Goal: Task Accomplishment & Management: Manage account settings

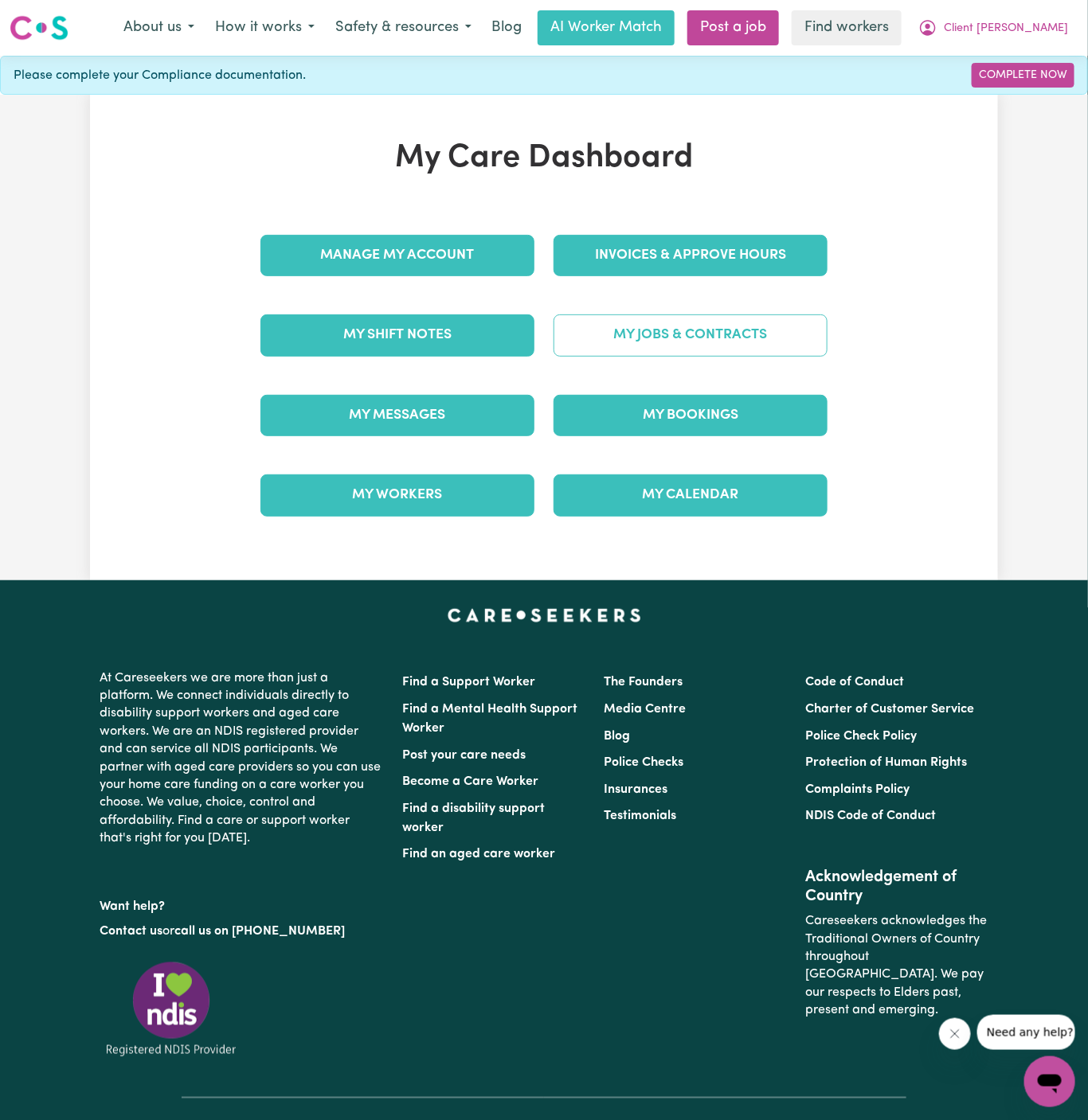
click at [706, 333] on link "My Jobs & Contracts" at bounding box center [690, 335] width 274 height 42
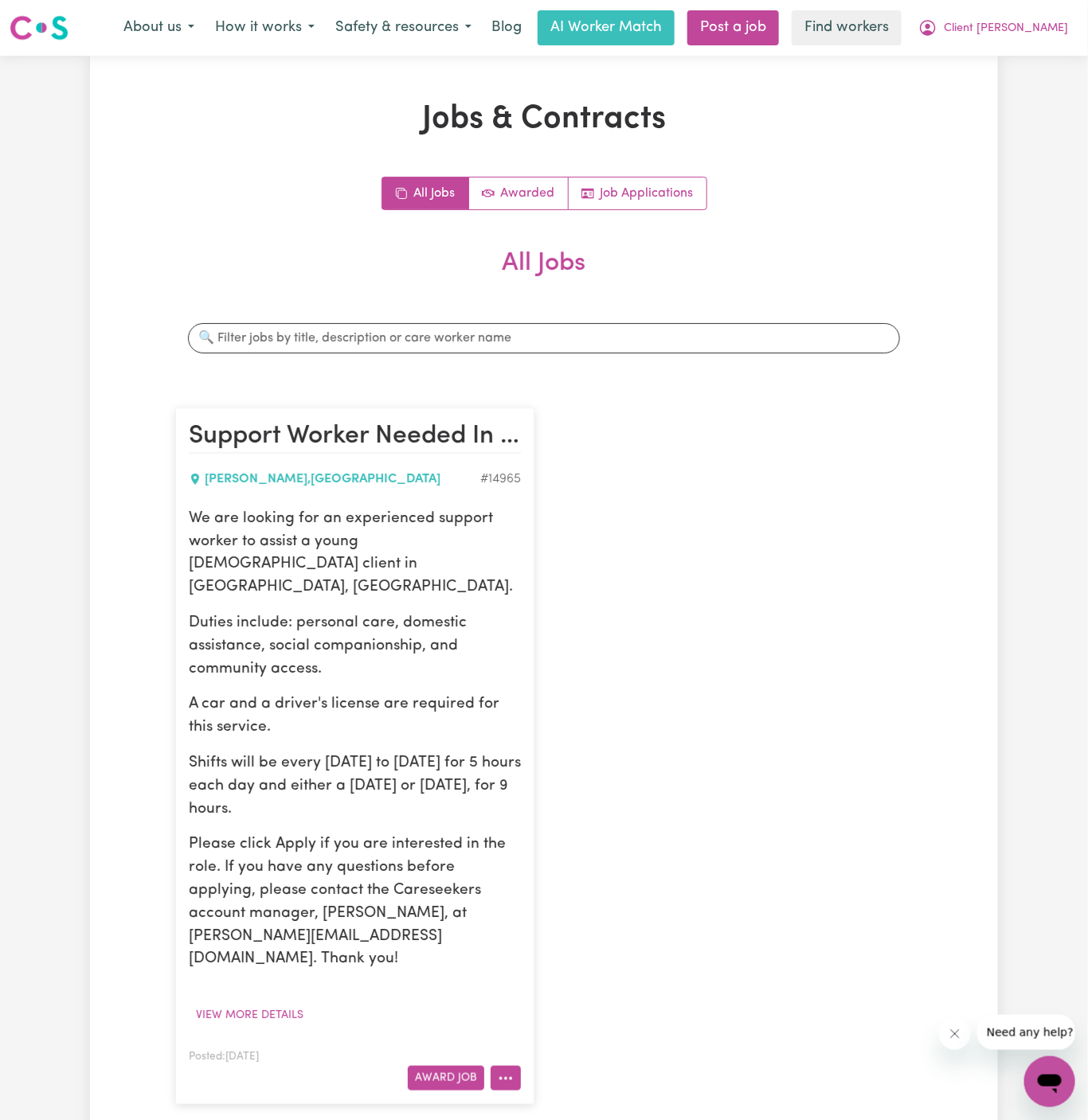
click at [502, 1071] on icon "More options" at bounding box center [505, 1078] width 16 height 16
click at [583, 994] on link "Edit Job" at bounding box center [554, 1010] width 126 height 31
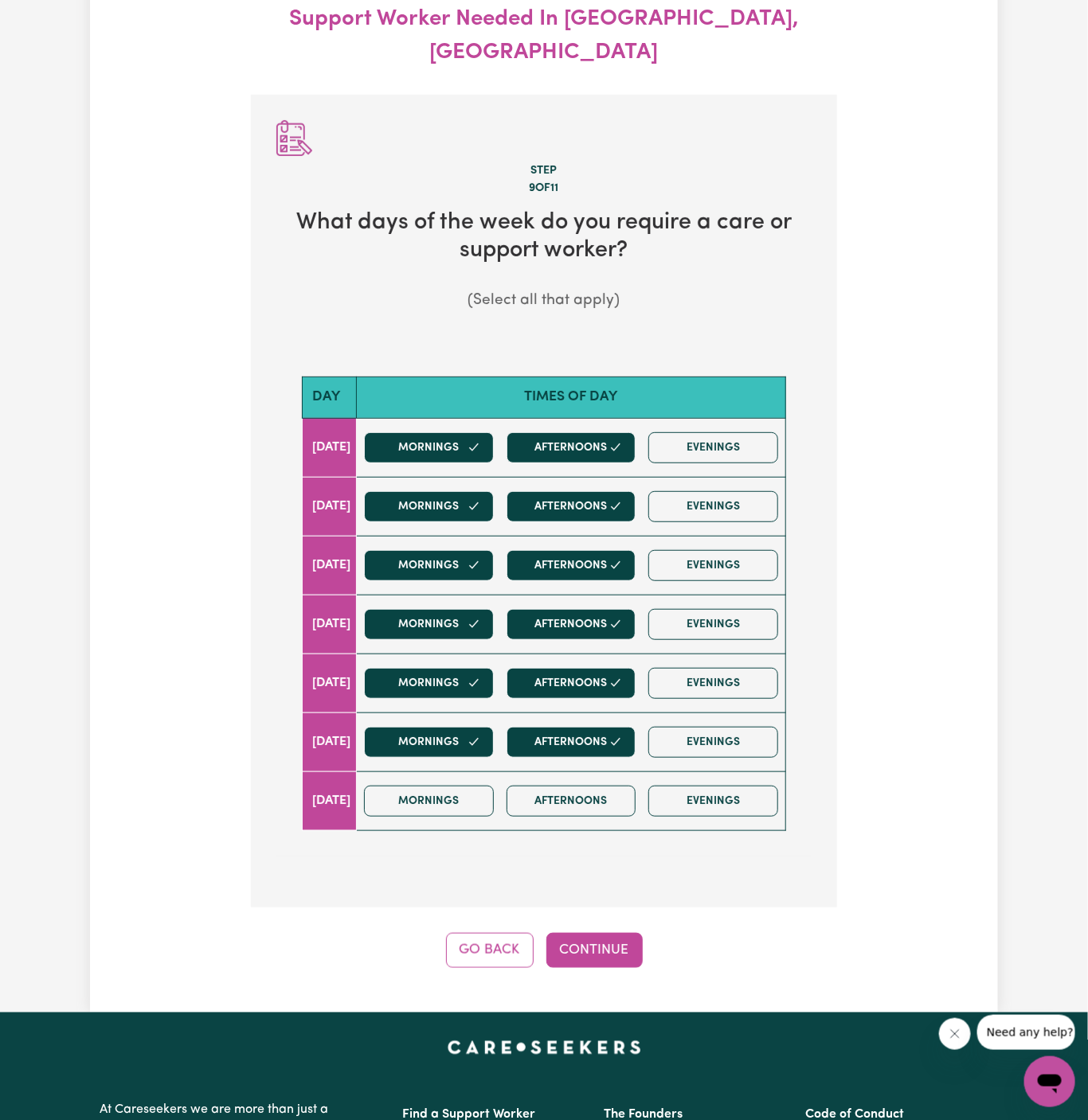
scroll to position [177, 0]
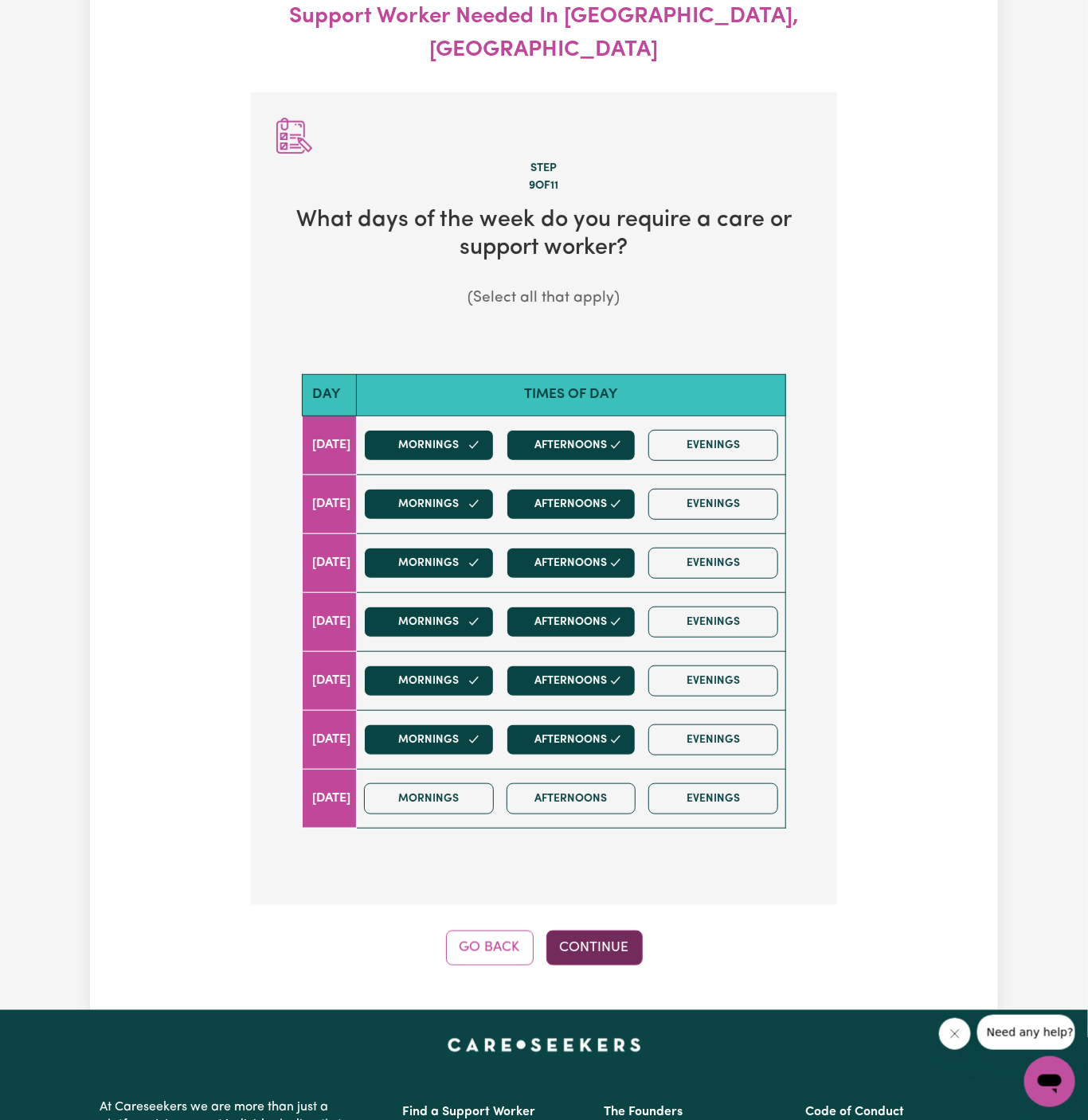
click at [585, 931] on button "Continue" at bounding box center [594, 947] width 96 height 35
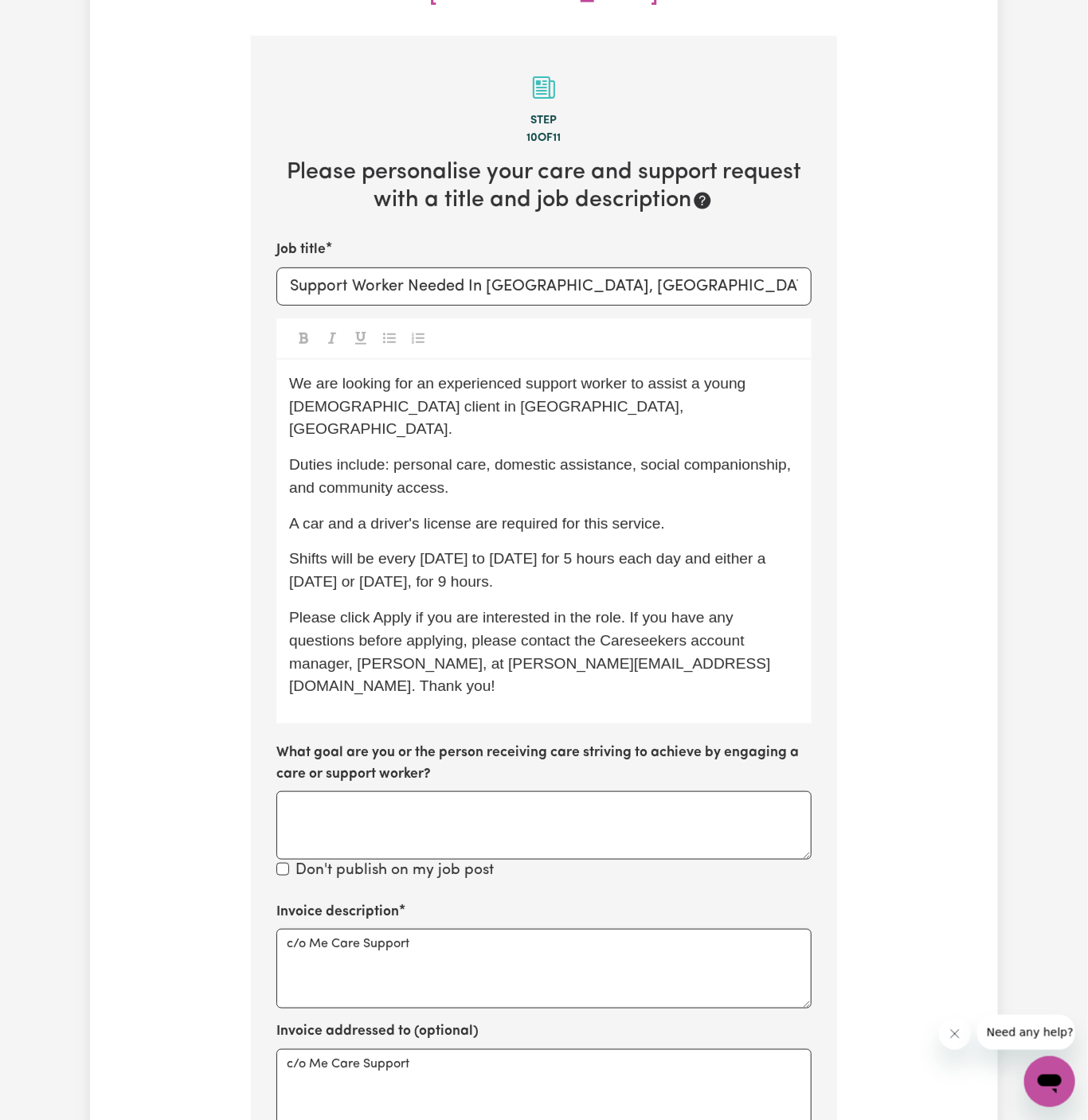
scroll to position [235, 0]
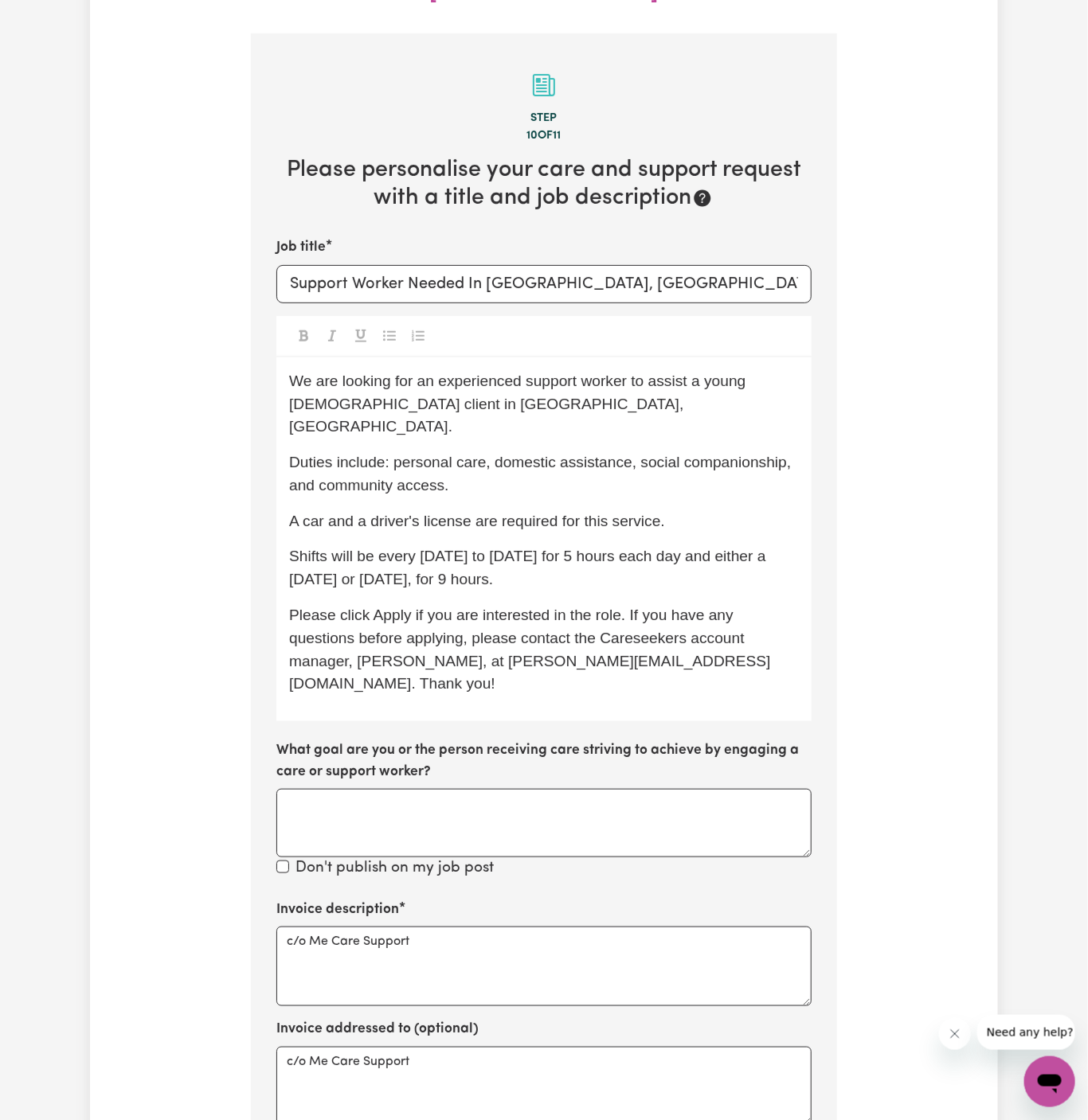
click at [517, 391] on div "We are looking for an experienced support worker to assist a young male client …" at bounding box center [544, 540] width 536 height 365
drag, startPoint x: 434, startPoint y: 376, endPoint x: 344, endPoint y: 365, distance: 90.7
click at [344, 372] on span "We are looking for an experienced support worker to assist a young male client …" at bounding box center [519, 404] width 461 height 63
copy span "Horsley, NSW"
drag, startPoint x: 344, startPoint y: 365, endPoint x: 375, endPoint y: 365, distance: 31.0
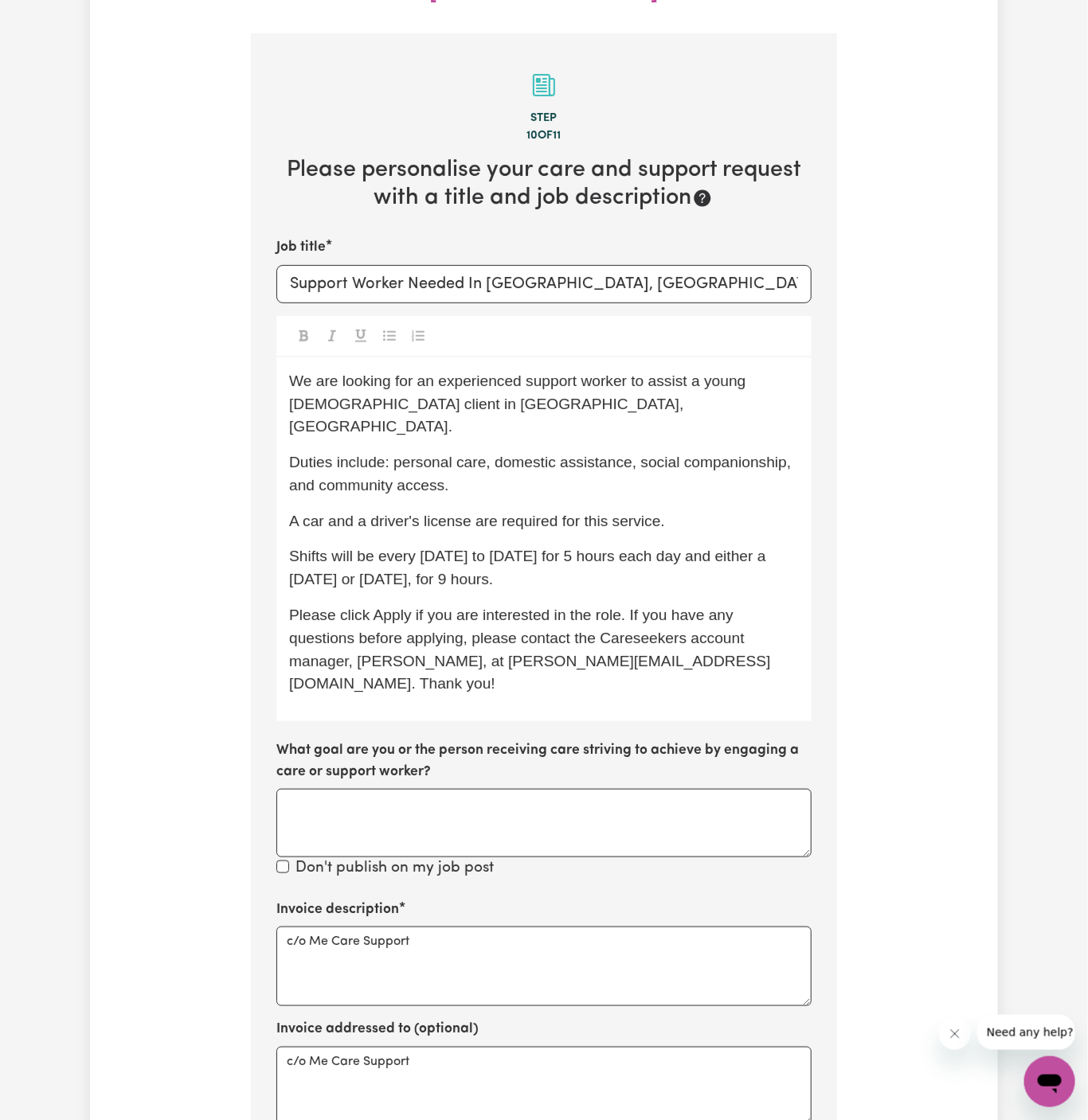
click at [346, 372] on span "We are looking for an experienced support worker to assist a young male client …" at bounding box center [519, 404] width 461 height 63
click at [562, 265] on input "Support Worker Needed In Baulkham Hills, NSW" at bounding box center [544, 284] width 536 height 38
drag, startPoint x: 490, startPoint y: 245, endPoint x: 716, endPoint y: 255, distance: 226.2
click at [716, 265] on input "Support Worker Needed In Baulkham Hills, NSW" at bounding box center [544, 284] width 536 height 38
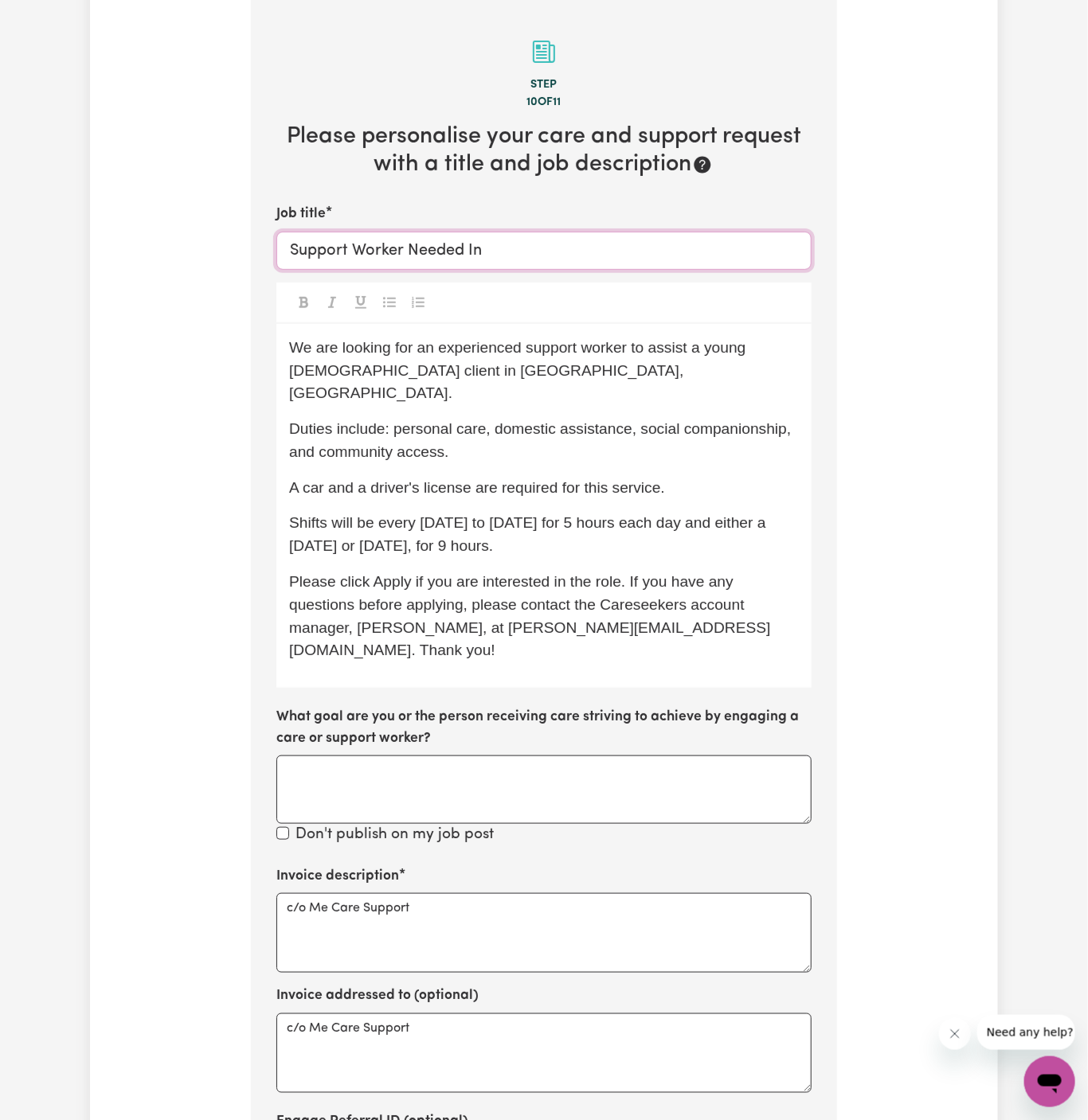
paste input "Horsley, NSW"
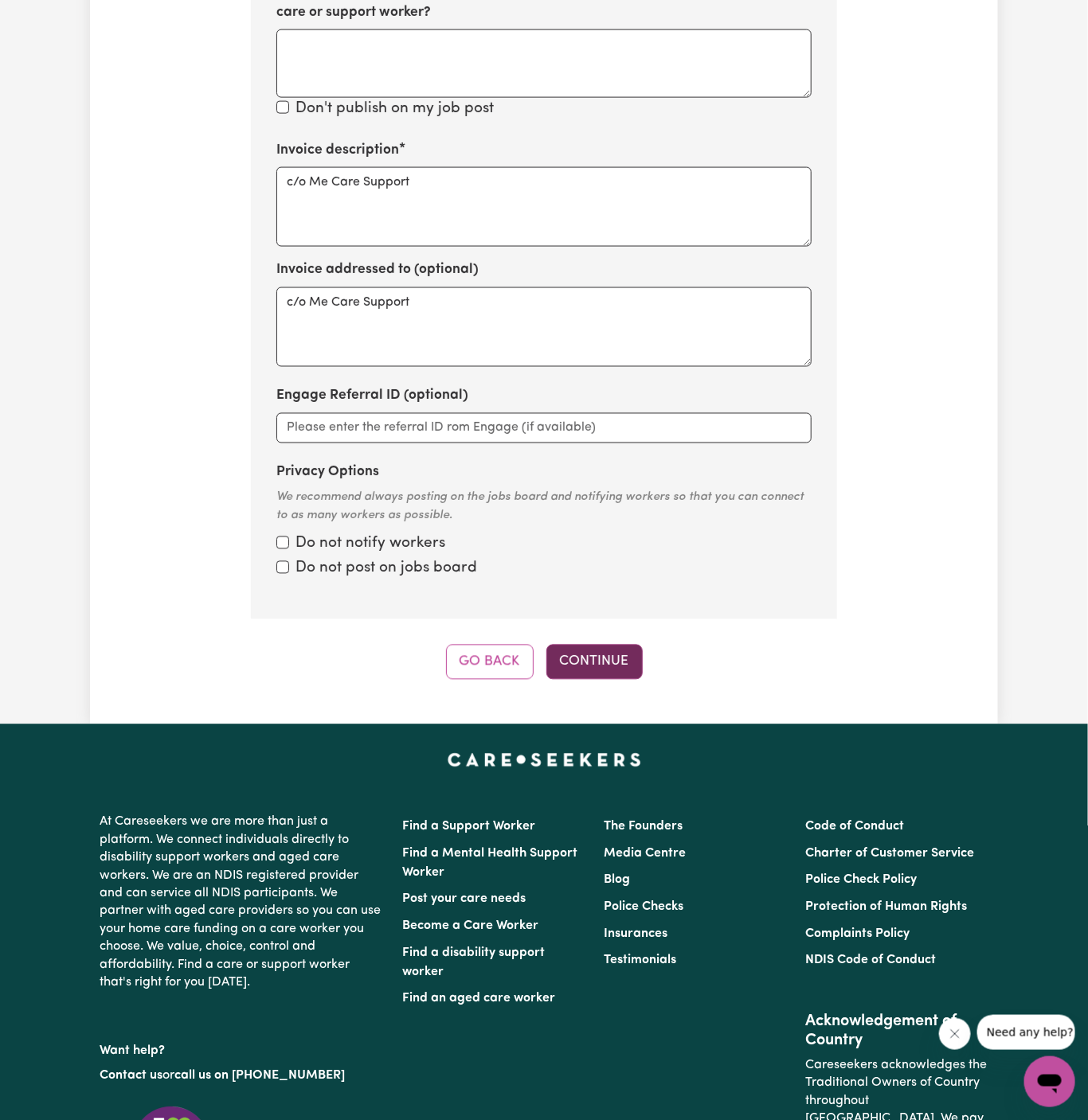
type input "Support Worker Needed In Horsley, NSW"
click at [592, 645] on button "Continue" at bounding box center [594, 662] width 96 height 35
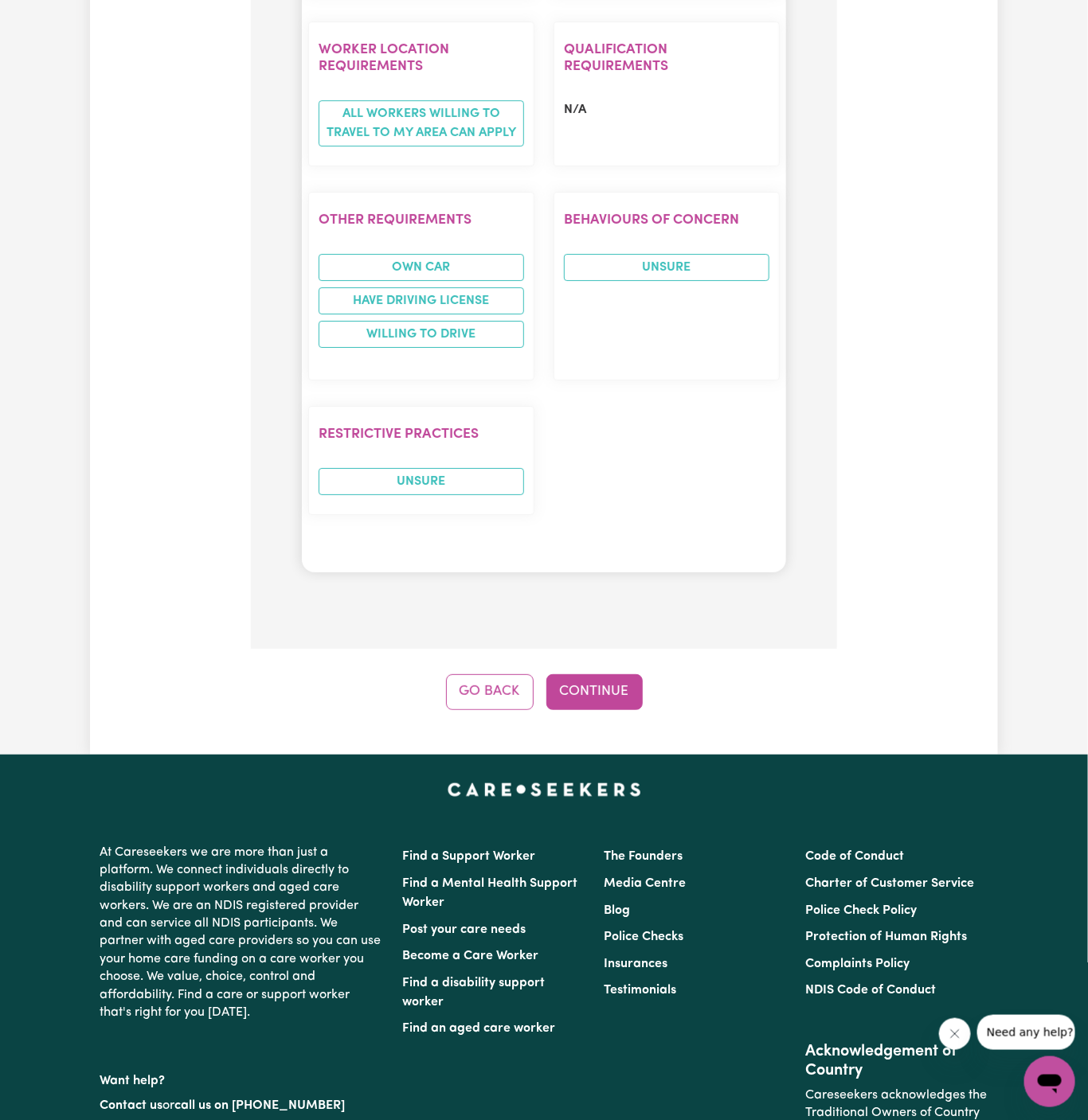
scroll to position [2285, 0]
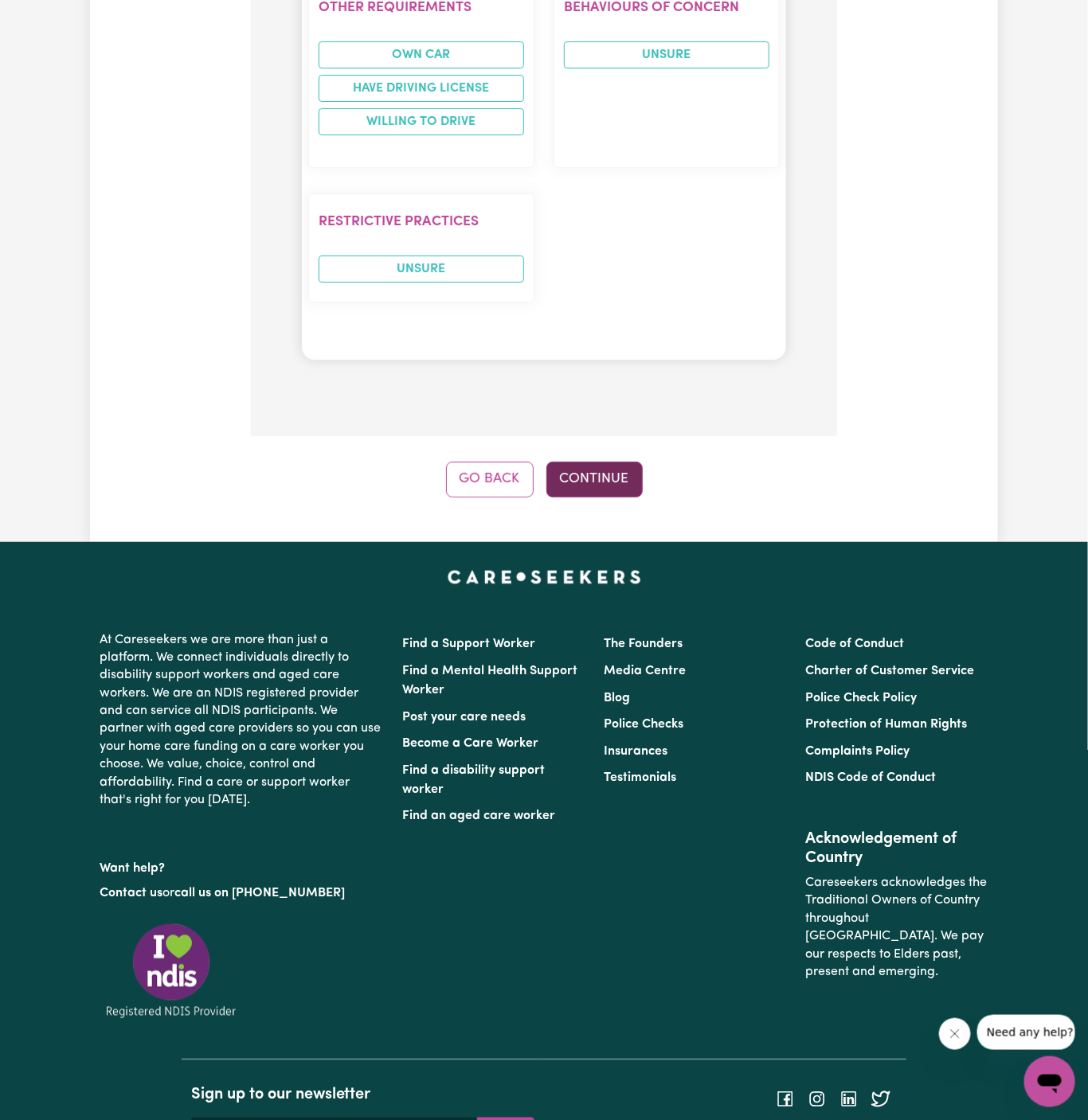
click at [607, 461] on button "Continue" at bounding box center [594, 478] width 96 height 35
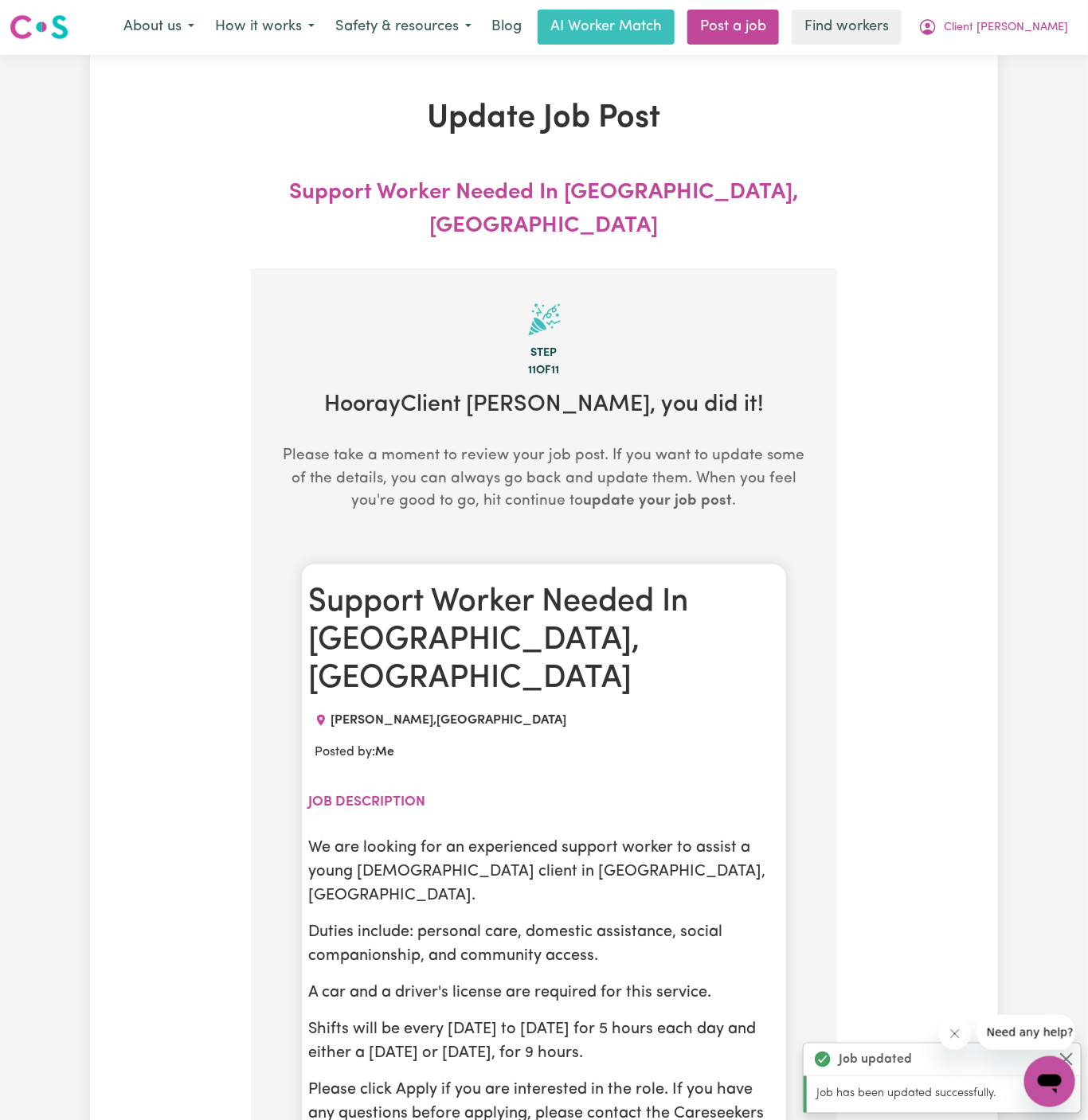
scroll to position [0, 0]
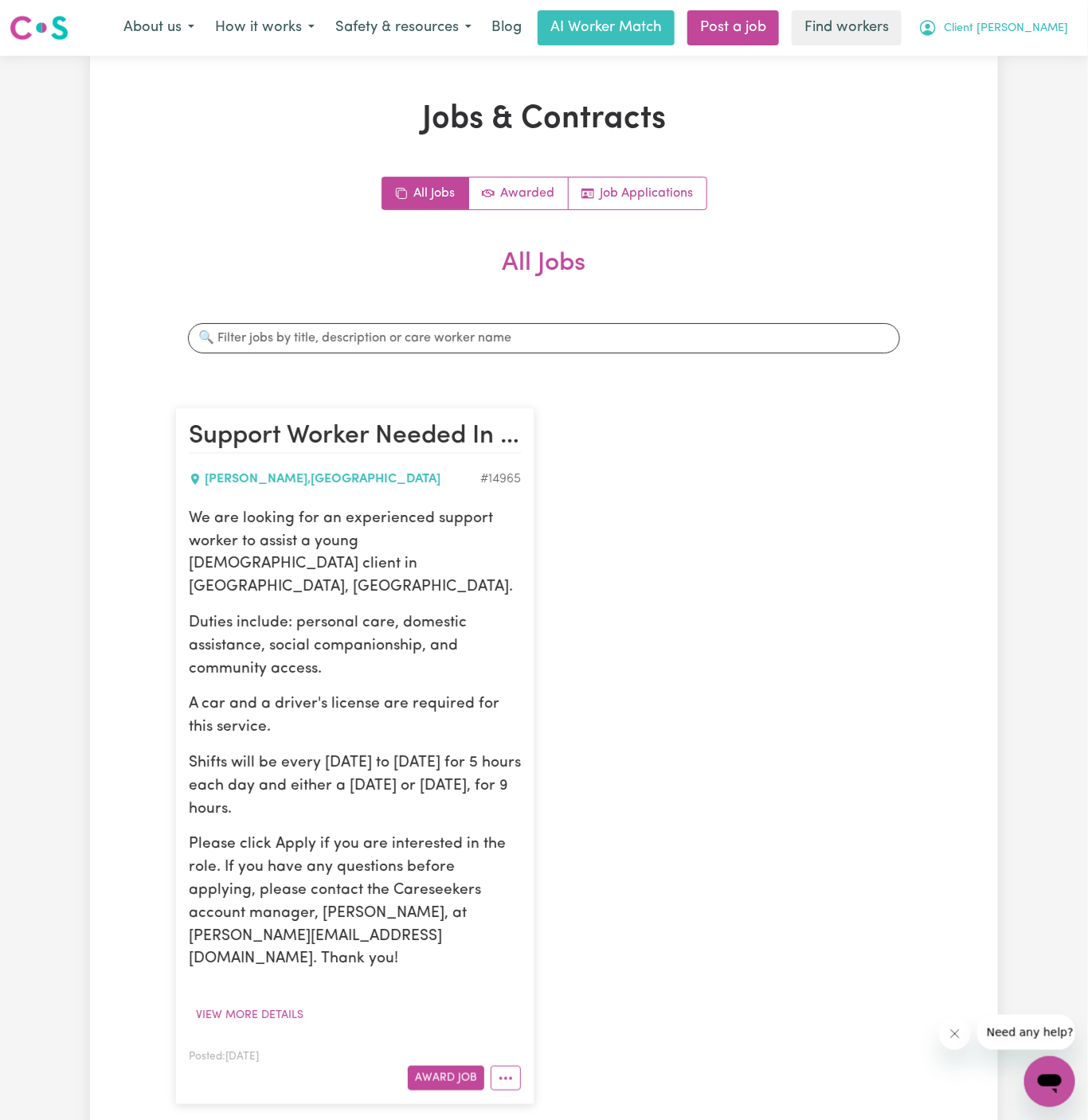
click at [1033, 29] on span "Client [PERSON_NAME]" at bounding box center [1006, 28] width 124 height 18
click at [1026, 51] on link "My Dashboard" at bounding box center [1014, 62] width 126 height 31
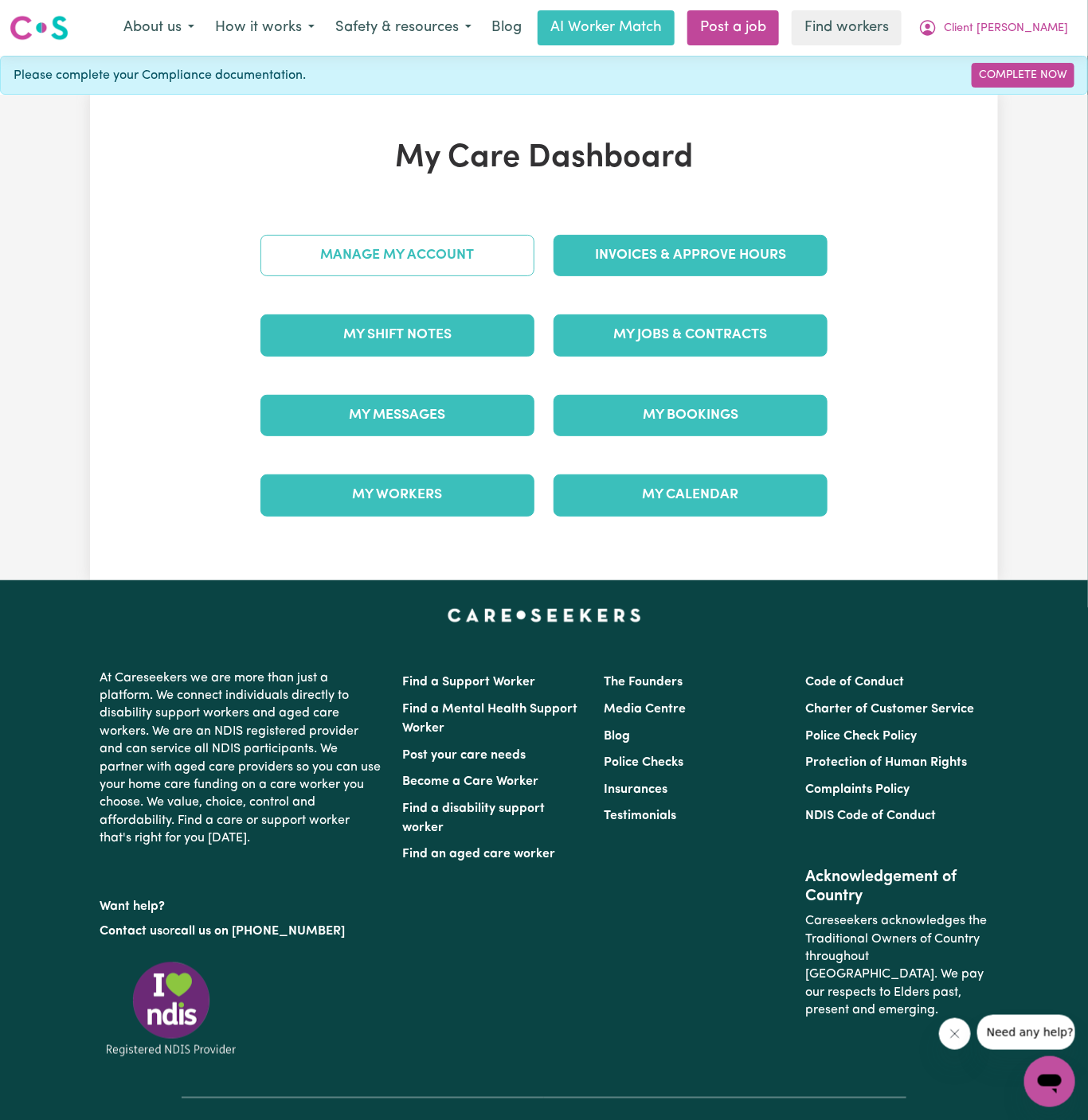
click at [450, 268] on link "Manage My Account" at bounding box center [397, 255] width 274 height 42
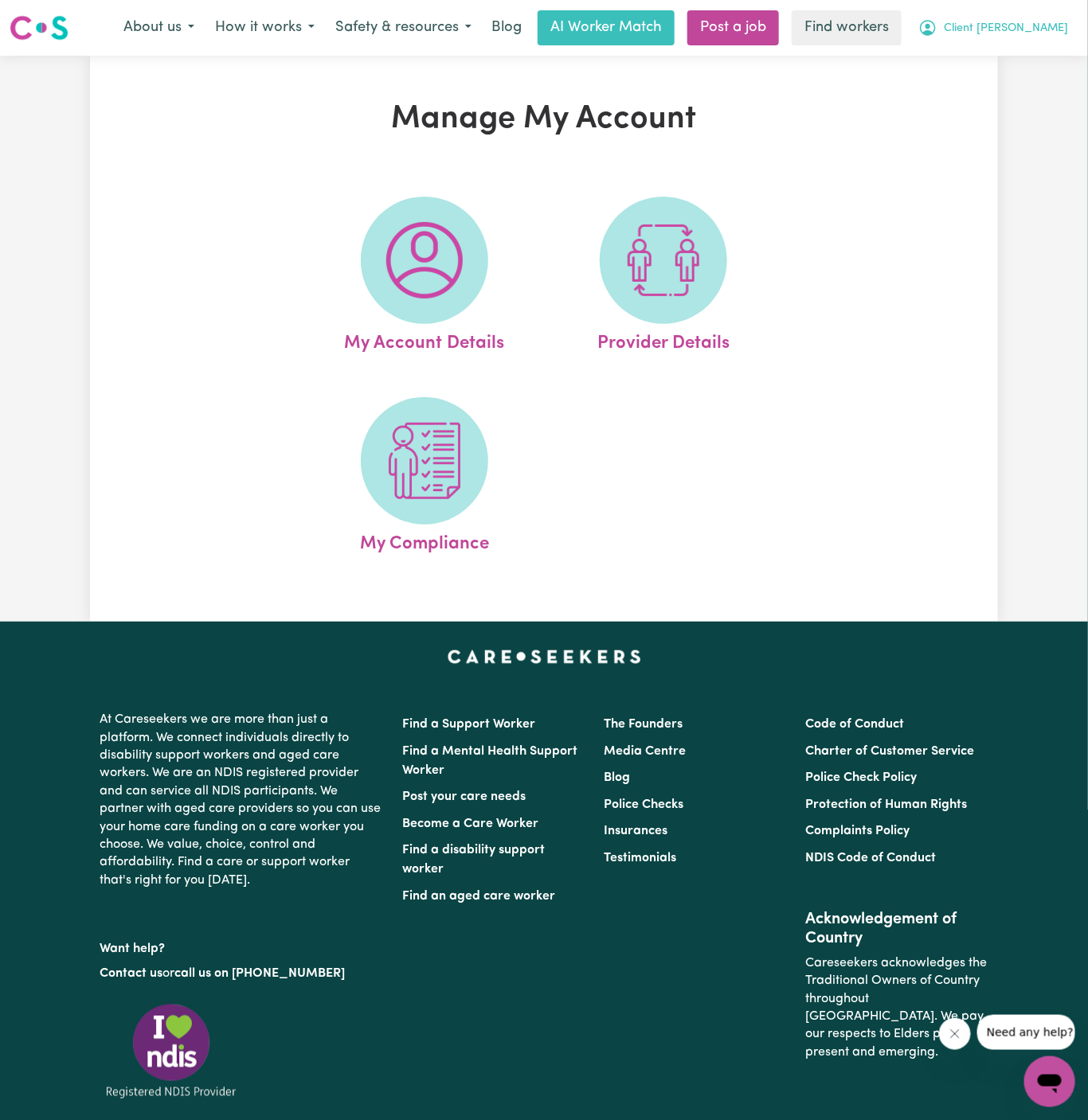
click at [1047, 25] on span "Client [PERSON_NAME]" at bounding box center [1006, 28] width 124 height 18
click at [1009, 57] on link "My Dashboard" at bounding box center [1014, 62] width 126 height 31
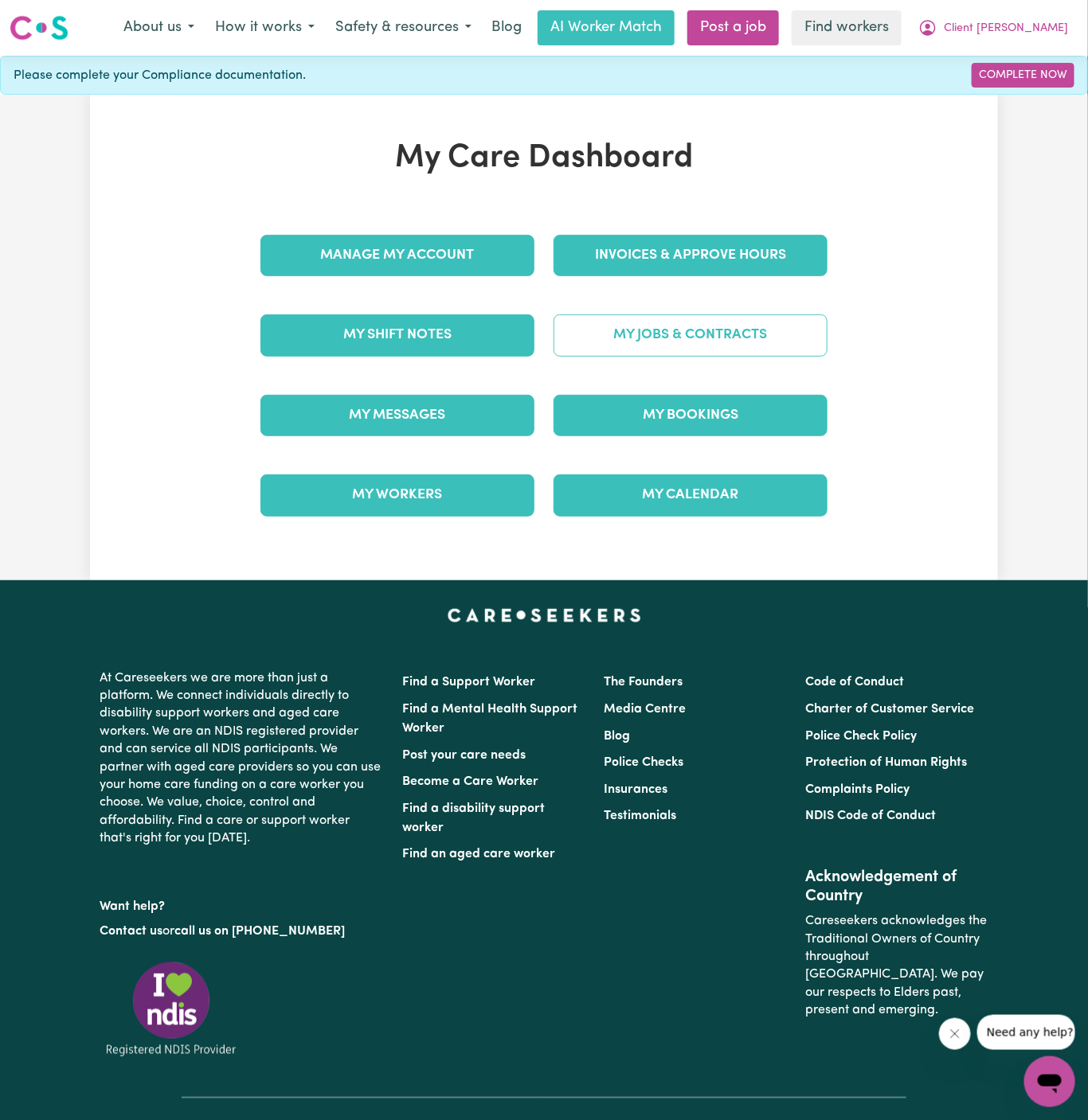
click at [678, 320] on link "My Jobs & Contracts" at bounding box center [690, 335] width 274 height 42
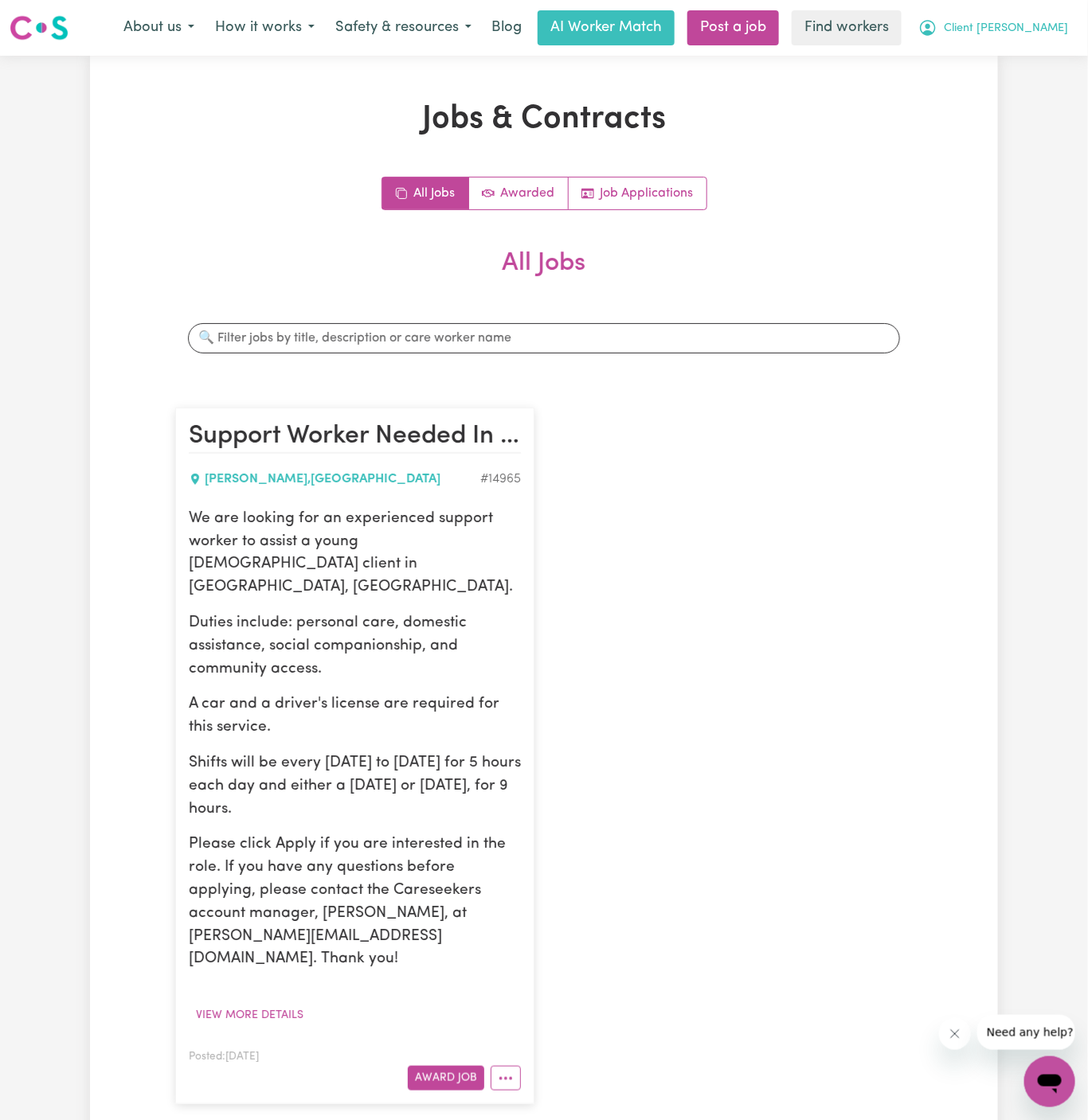
click at [1026, 34] on span "Client [PERSON_NAME]" at bounding box center [1006, 28] width 124 height 18
click at [1034, 86] on link "Logout" at bounding box center [1014, 92] width 126 height 31
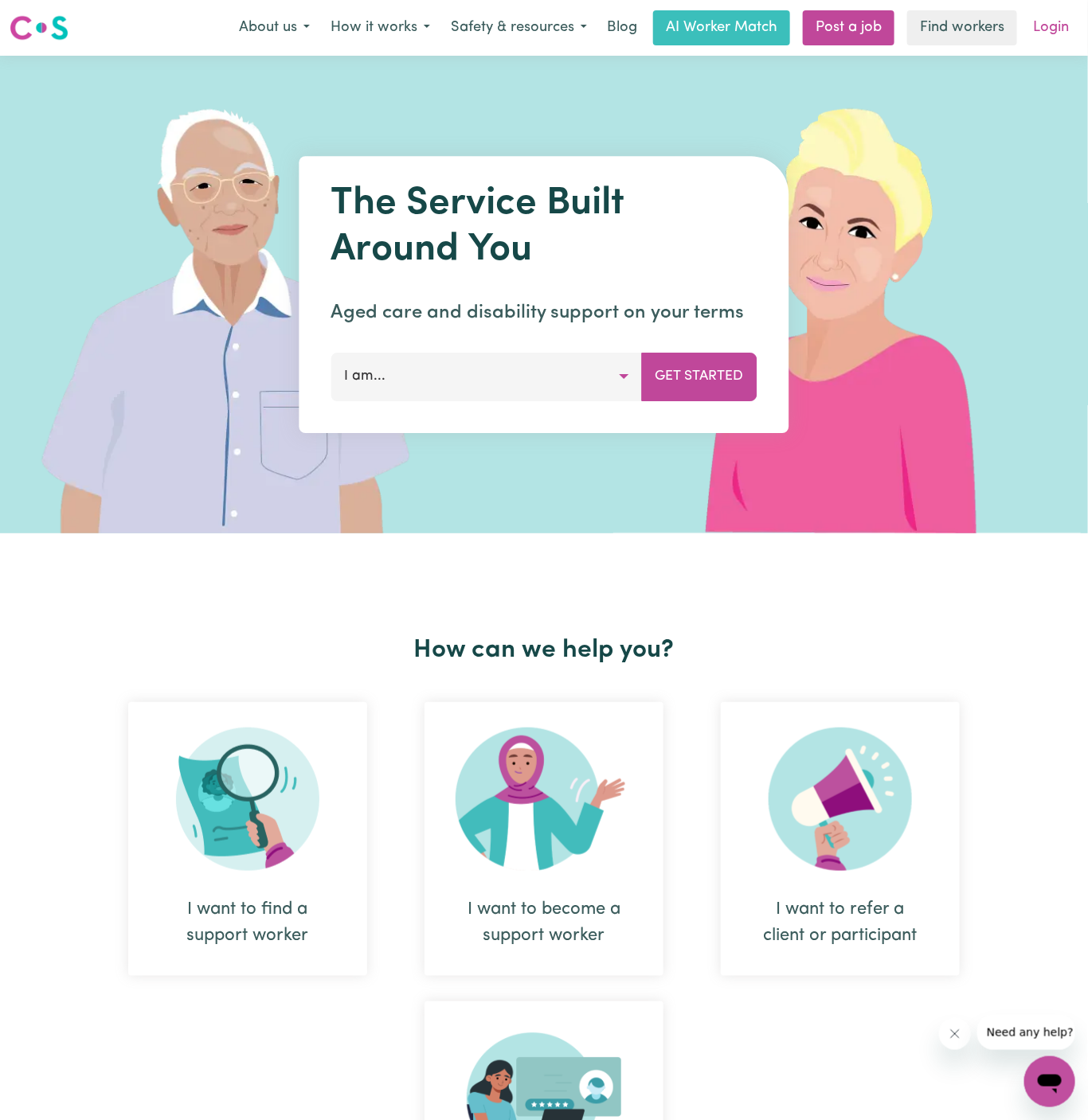
click at [1055, 22] on link "Login" at bounding box center [1051, 27] width 55 height 35
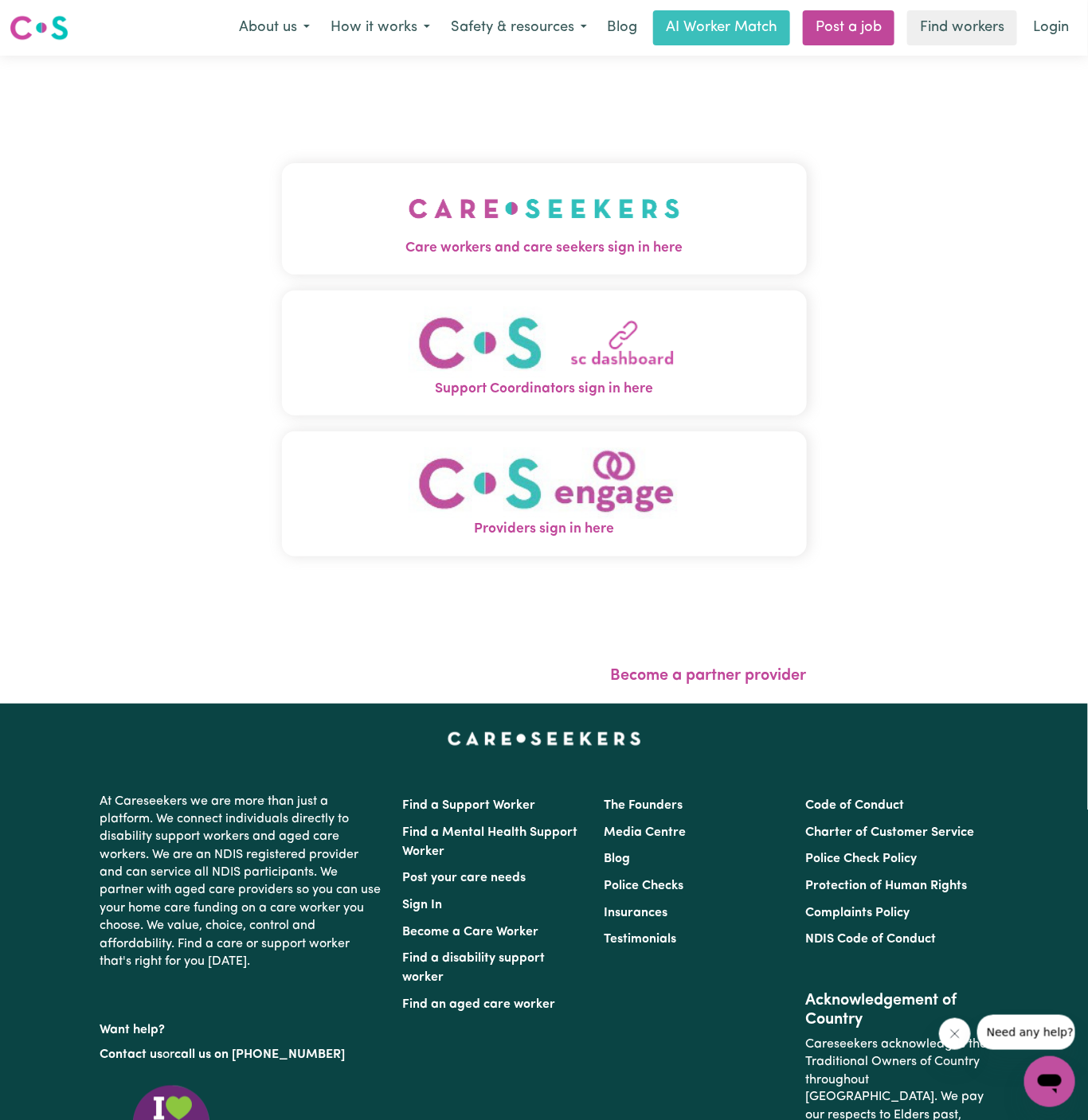
click at [526, 202] on img "Care workers and care seekers sign in here" at bounding box center [544, 208] width 271 height 59
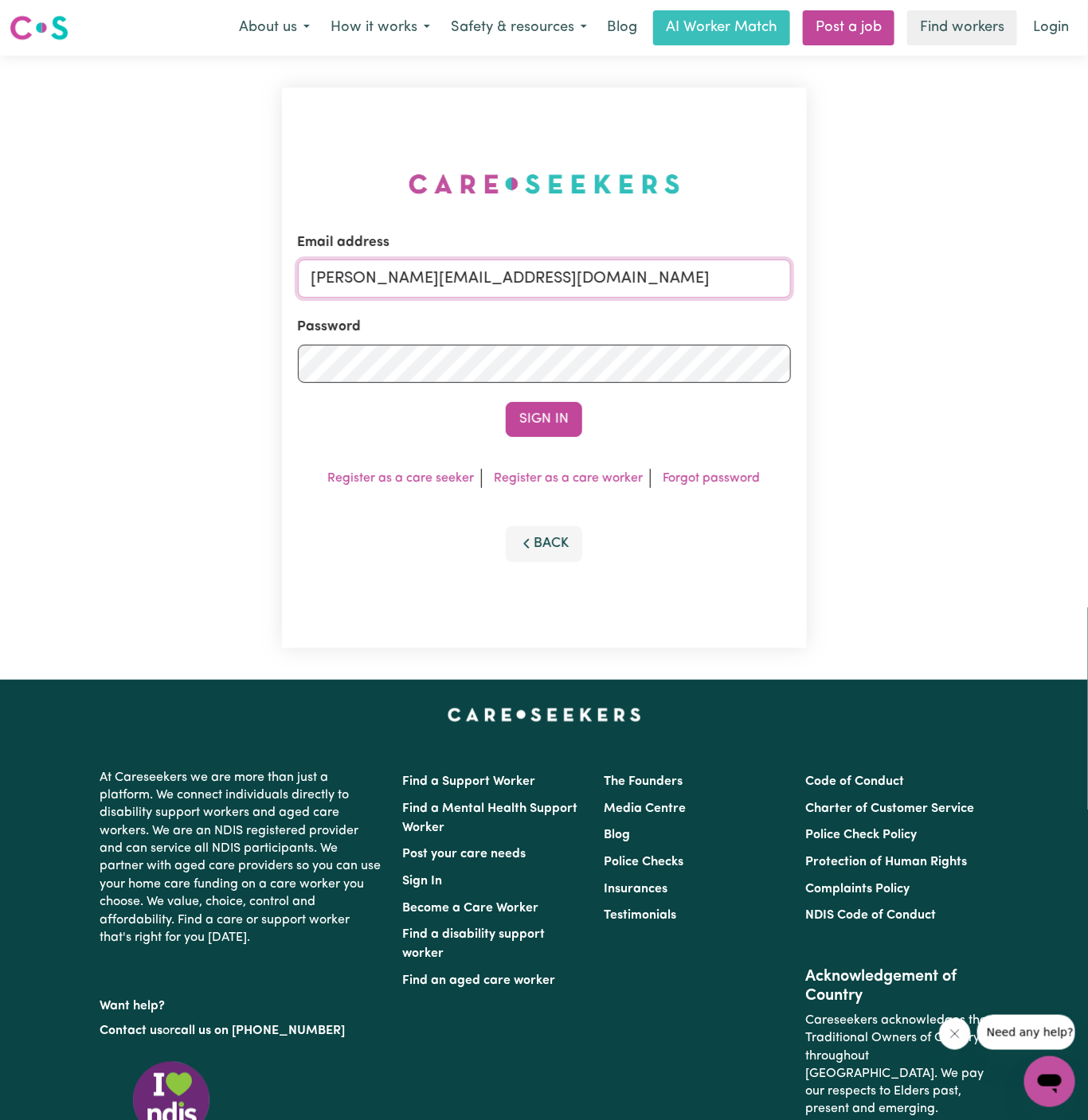
click at [470, 295] on input "dyan@careseekers.com.au" at bounding box center [544, 278] width 493 height 38
click at [599, 301] on form "Email address dyan@careseekers.com.au Password Sign In" at bounding box center [544, 335] width 493 height 205
click at [608, 289] on input "dyan@careseekers.com.au" at bounding box center [544, 278] width 493 height 38
drag, startPoint x: 391, startPoint y: 283, endPoint x: 1012, endPoint y: 280, distance: 621.0
click at [1012, 280] on div "Email address superuser~GiuseppinaNataleYACAH@careseekers.com.au Password Sign …" at bounding box center [544, 368] width 1088 height 624
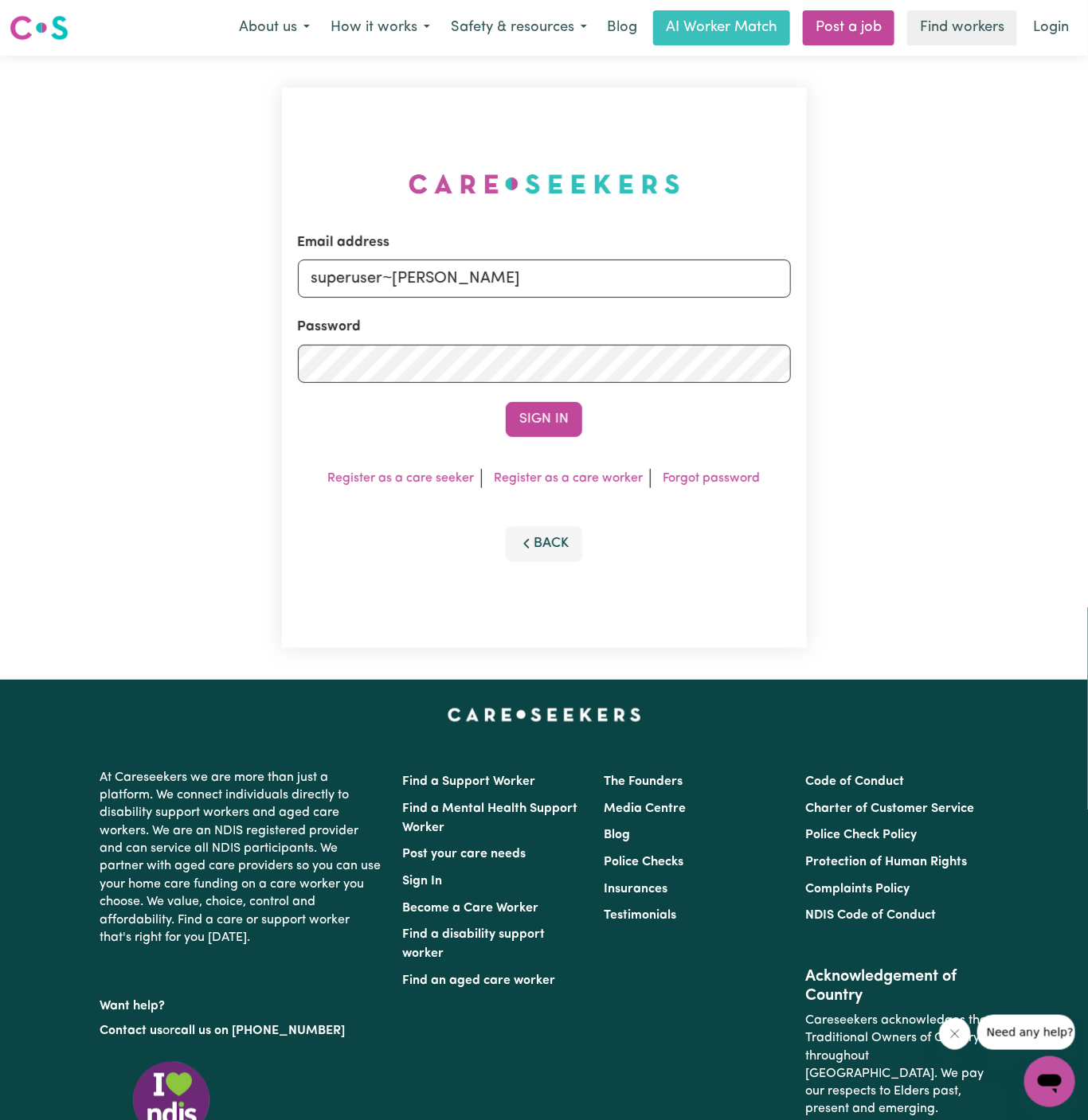
type input "superuser~RuthHarrisonVC@careseekers.com.au"
click at [555, 433] on button "Sign In" at bounding box center [544, 419] width 76 height 35
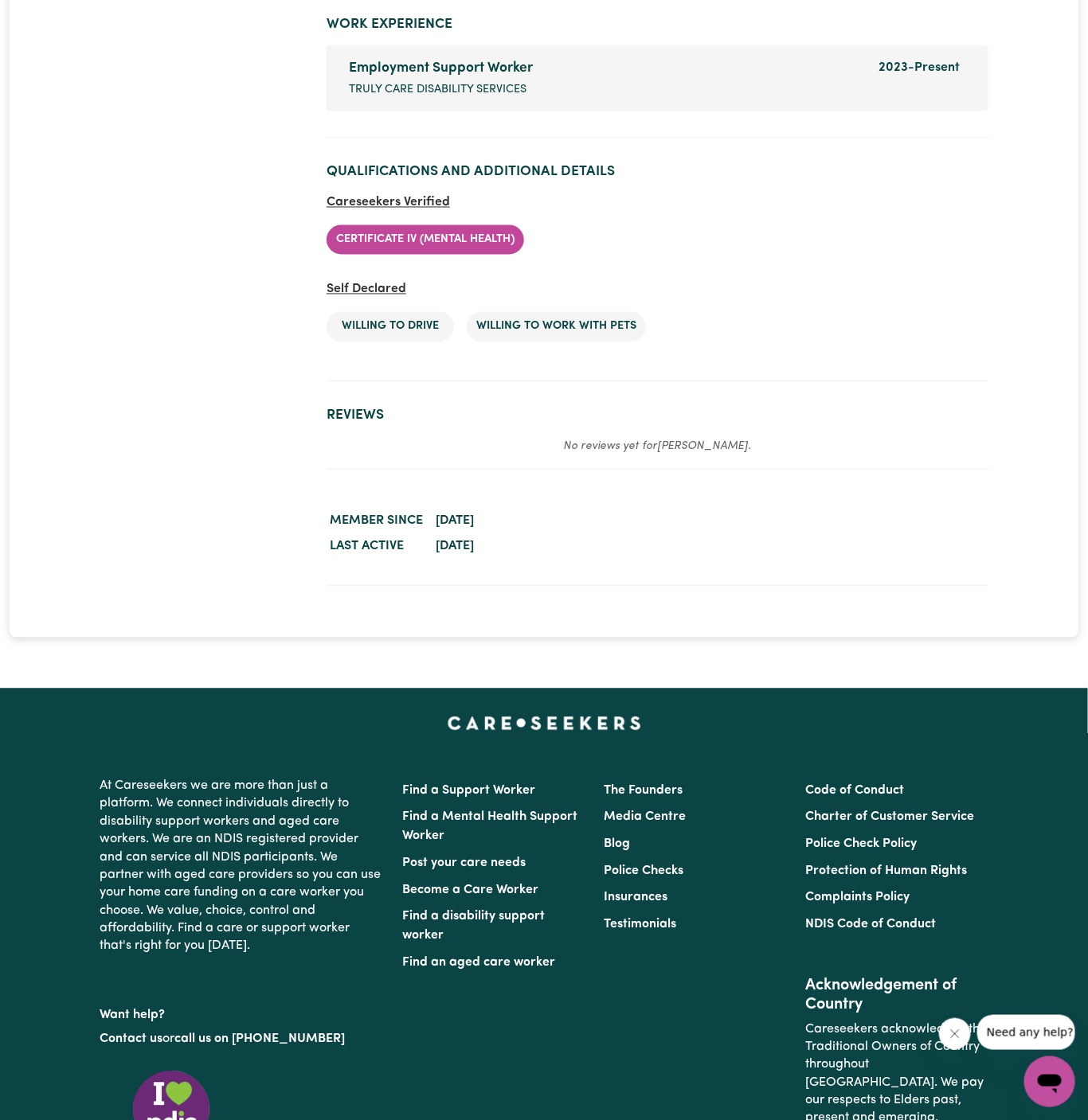
scroll to position [3232, 0]
